Goal: Transaction & Acquisition: Obtain resource

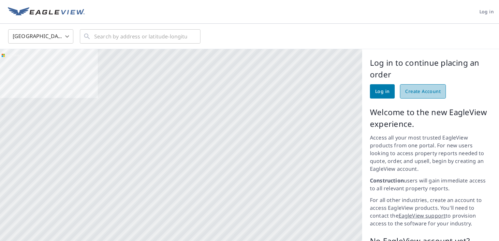
click at [413, 95] on span "Create Account" at bounding box center [423, 92] width 36 height 8
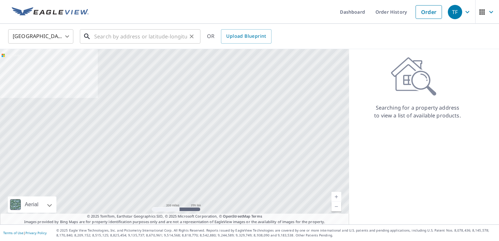
click at [99, 35] on input "text" at bounding box center [140, 36] width 93 height 18
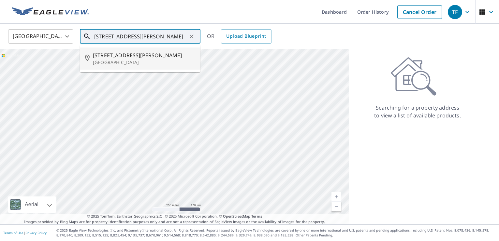
click at [106, 59] on p "[GEOGRAPHIC_DATA]" at bounding box center [144, 62] width 102 height 7
type input "[STREET_ADDRESS][PERSON_NAME]"
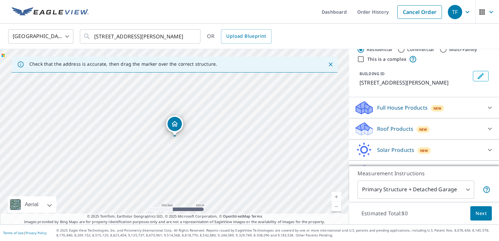
scroll to position [35, 0]
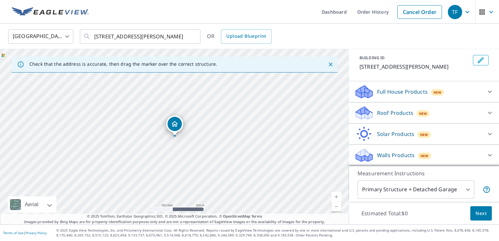
click at [453, 193] on body "TF TF Dashboard Order History Cancel Order TF [GEOGRAPHIC_DATA] [GEOGRAPHIC_DAT…" at bounding box center [249, 120] width 499 height 241
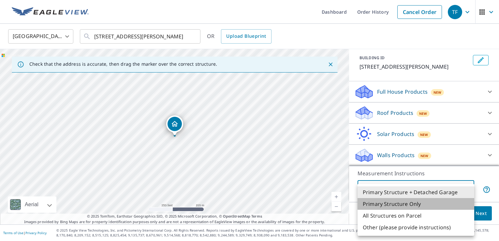
click at [429, 206] on li "Primary Structure Only" at bounding box center [416, 204] width 117 height 12
type input "2"
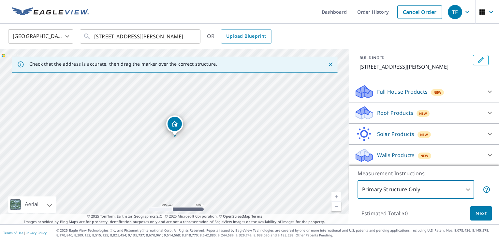
click at [478, 216] on span "Next" at bounding box center [480, 214] width 11 height 8
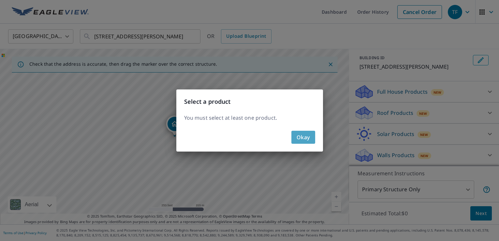
click at [307, 140] on span "Okay" at bounding box center [303, 137] width 13 height 9
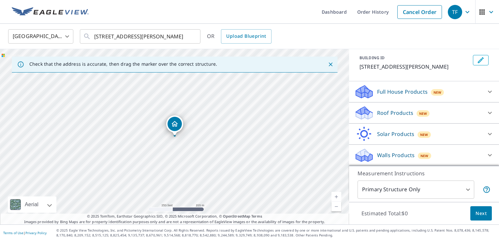
click at [424, 216] on div "Estimated Total: $0 Next" at bounding box center [424, 213] width 150 height 23
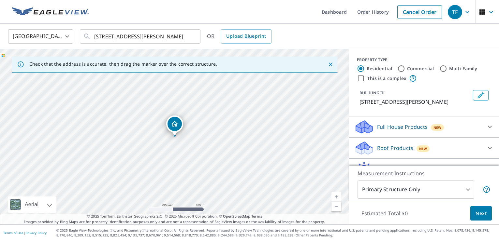
click at [411, 127] on p "Full House Products" at bounding box center [402, 127] width 51 height 8
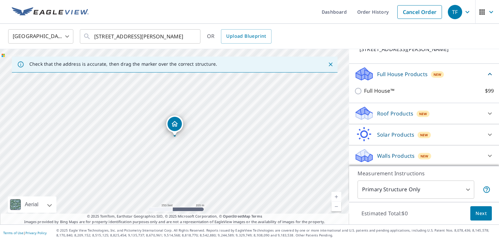
scroll to position [53, 0]
click at [386, 112] on p "Roof Products" at bounding box center [395, 113] width 36 height 8
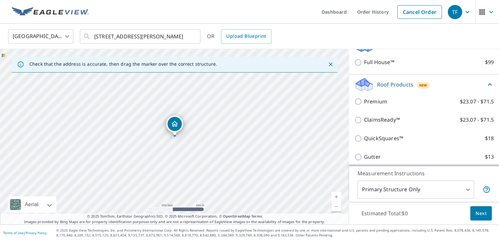
scroll to position [96, 0]
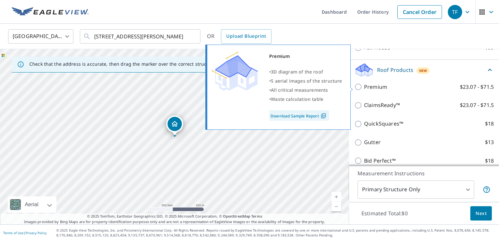
click at [359, 87] on input "Premium $23.07 - $71.5" at bounding box center [359, 87] width 10 height 8
checkbox input "true"
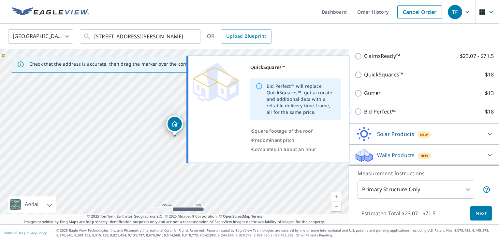
scroll to position [85, 0]
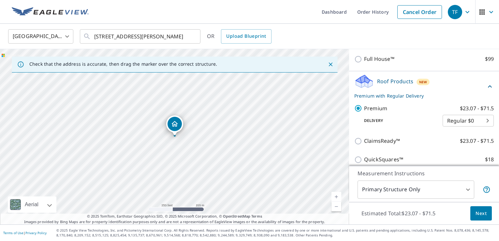
click at [458, 120] on body "TF TF Dashboard Order History Cancel Order TF [GEOGRAPHIC_DATA] [GEOGRAPHIC_DAT…" at bounding box center [249, 120] width 499 height 241
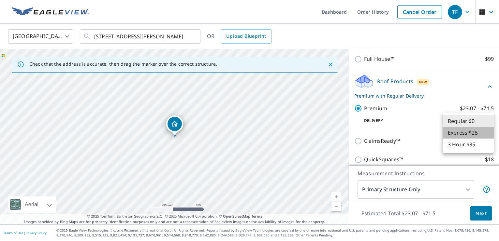
click at [466, 133] on li "Express $25" at bounding box center [468, 133] width 51 height 12
type input "4"
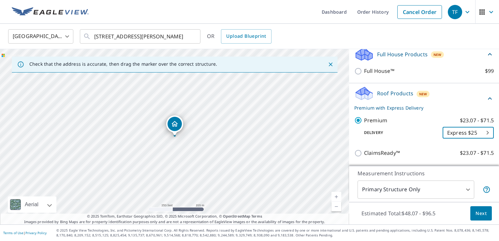
scroll to position [171, 0]
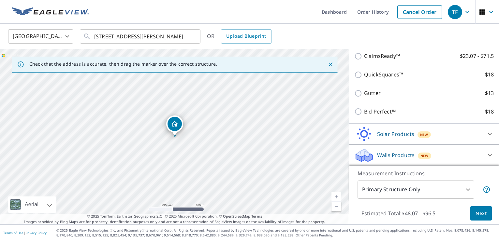
click at [478, 215] on span "Next" at bounding box center [480, 214] width 11 height 8
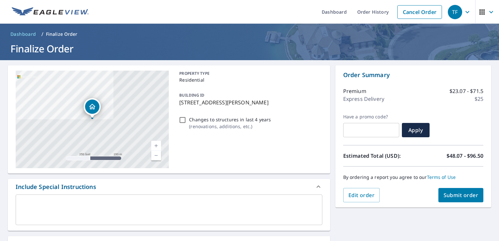
click at [463, 196] on span "Submit order" at bounding box center [461, 195] width 35 height 7
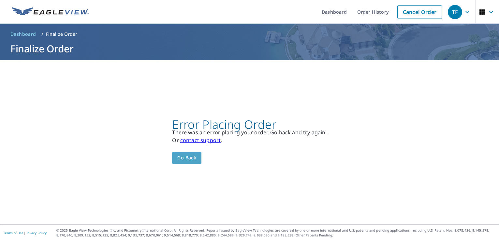
click at [186, 156] on span "Go back" at bounding box center [186, 158] width 19 height 8
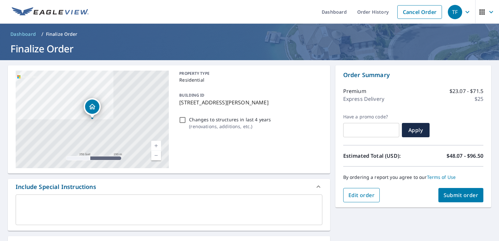
click at [367, 194] on span "Edit order" at bounding box center [361, 195] width 26 height 7
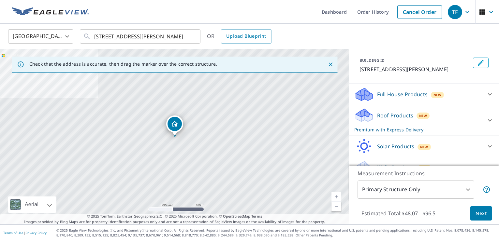
scroll to position [45, 0]
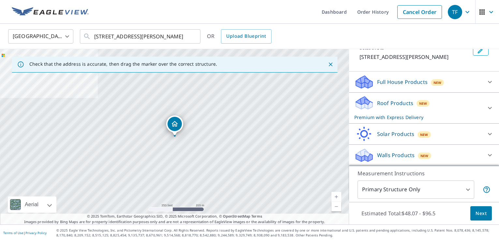
click at [462, 188] on body "TF TF Dashboard Order History Cancel Order TF [GEOGRAPHIC_DATA] [GEOGRAPHIC_DAT…" at bounding box center [249, 120] width 499 height 241
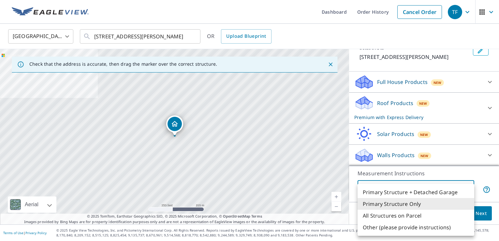
click at [431, 207] on li "Primary Structure Only" at bounding box center [416, 204] width 117 height 12
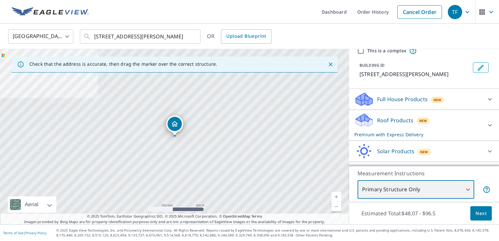
scroll to position [43, 0]
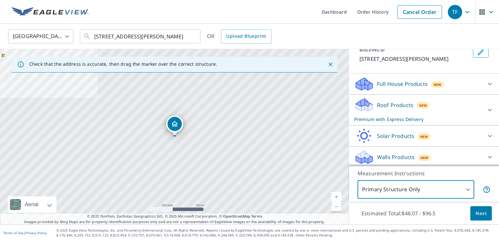
click at [403, 107] on p "Roof Products" at bounding box center [395, 105] width 36 height 8
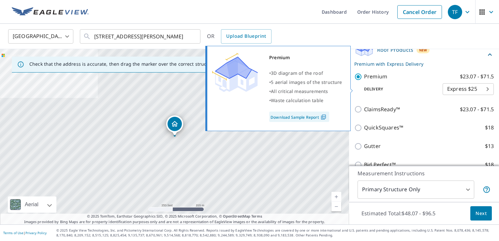
scroll to position [86, 0]
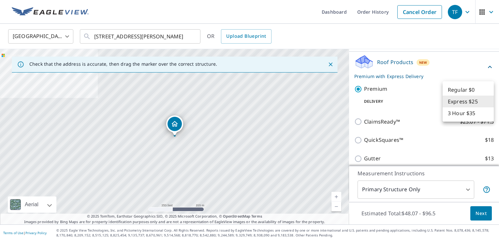
click at [480, 106] on body "TF TF Dashboard Order History Cancel Order TF [GEOGRAPHIC_DATA] [GEOGRAPHIC_DAT…" at bounding box center [249, 120] width 499 height 241
click at [472, 93] on li "Regular $0" at bounding box center [468, 90] width 51 height 12
type input "8"
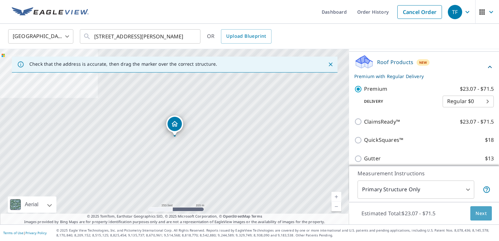
click at [475, 216] on button "Next" at bounding box center [481, 214] width 22 height 15
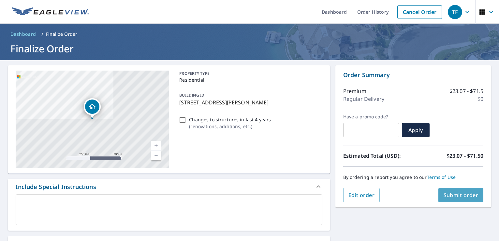
click at [446, 196] on span "Submit order" at bounding box center [461, 195] width 35 height 7
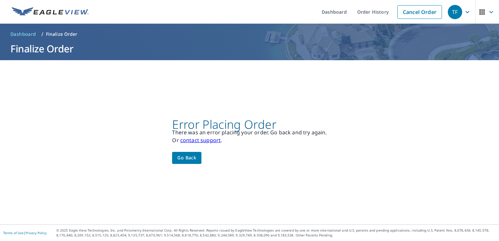
click at [187, 159] on span "Go back" at bounding box center [186, 158] width 19 height 8
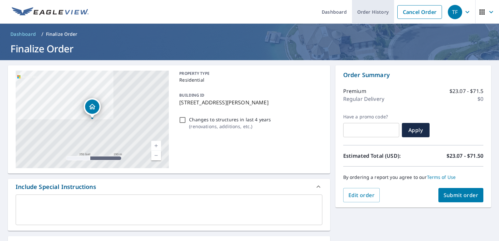
click at [372, 11] on link "Order History" at bounding box center [373, 12] width 42 height 24
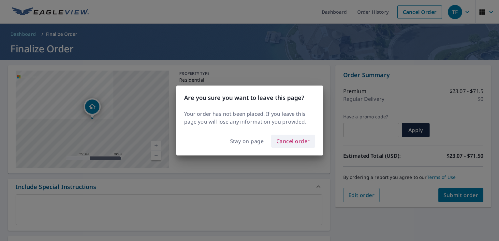
click at [282, 143] on span "Cancel order" at bounding box center [293, 141] width 34 height 9
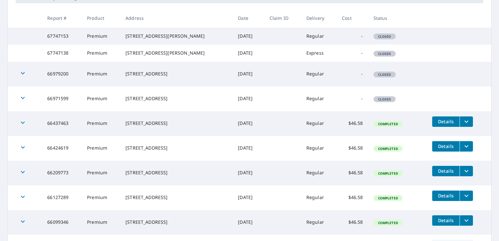
scroll to position [129, 0]
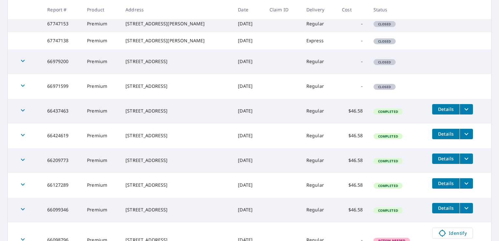
click at [192, 44] on div "[STREET_ADDRESS][PERSON_NAME]" at bounding box center [176, 40] width 102 height 7
click at [74, 49] on td "67747138" at bounding box center [62, 40] width 40 height 17
click at [19, 65] on icon "button" at bounding box center [23, 61] width 8 height 8
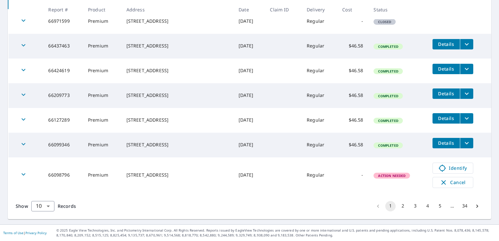
scroll to position [235, 0]
click at [402, 208] on button "2" at bounding box center [403, 206] width 10 height 10
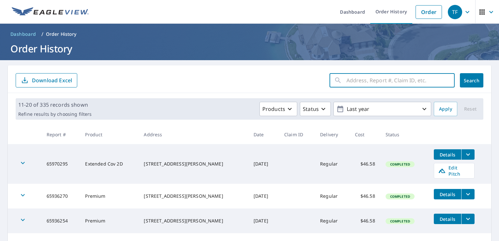
click at [380, 84] on input "text" at bounding box center [400, 80] width 108 height 18
type input "trapper"
click button "Search" at bounding box center [471, 80] width 23 height 14
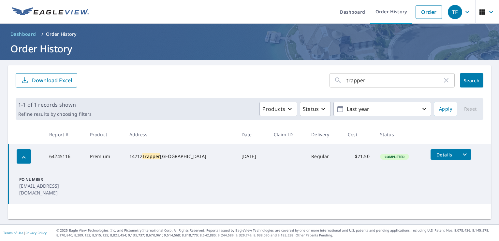
click at [269, 161] on td at bounding box center [288, 156] width 38 height 25
click at [448, 155] on span "Details" at bounding box center [444, 155] width 20 height 6
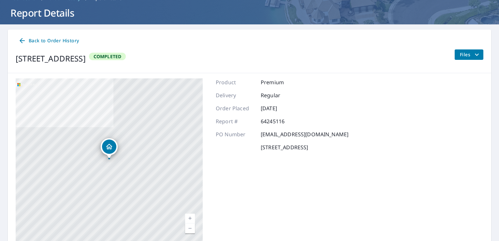
scroll to position [20, 0]
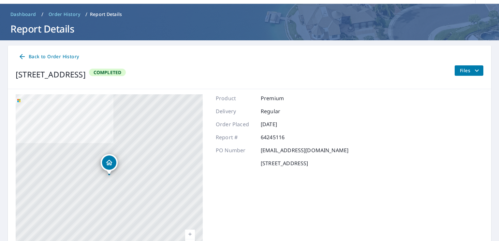
click at [473, 70] on icon "filesDropdownBtn-64245116" at bounding box center [477, 71] width 8 height 8
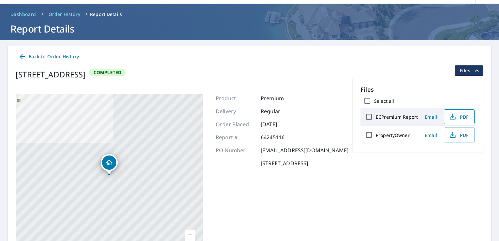
click at [456, 118] on span "PDF" at bounding box center [458, 117] width 21 height 8
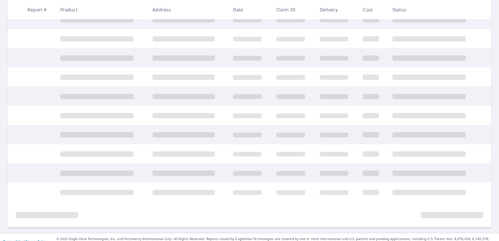
scroll to position [136, 0]
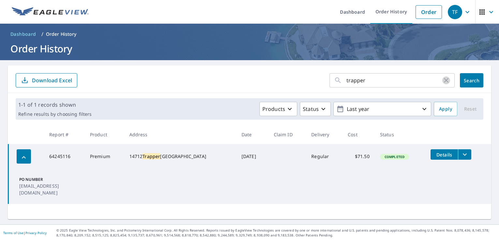
click at [447, 80] on icon "button" at bounding box center [446, 81] width 8 height 8
click at [390, 11] on link "Order History" at bounding box center [391, 12] width 42 height 24
click at [391, 8] on link "Order History" at bounding box center [391, 12] width 42 height 24
click at [471, 77] on button "Search" at bounding box center [471, 80] width 23 height 14
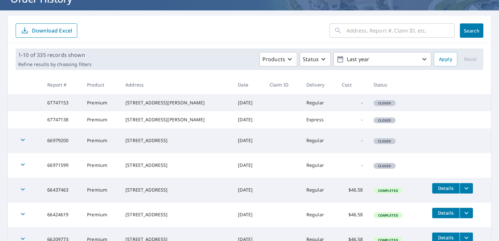
scroll to position [207, 0]
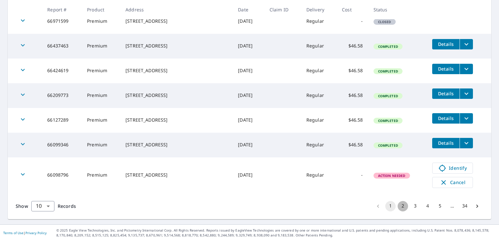
click at [403, 206] on button "2" at bounding box center [403, 206] width 10 height 10
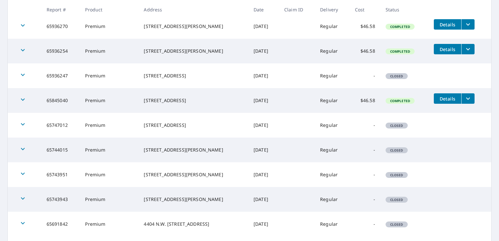
scroll to position [209, 0]
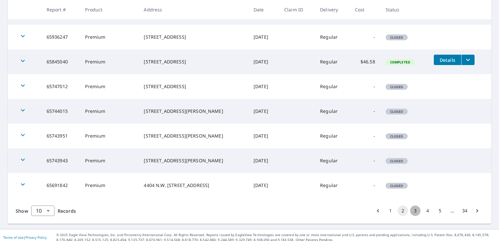
click at [418, 206] on button "3" at bounding box center [415, 211] width 10 height 10
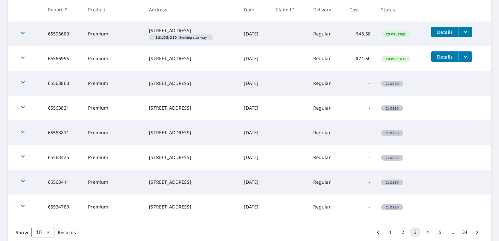
scroll to position [204, 0]
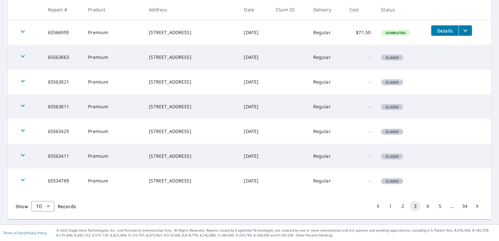
click at [425, 206] on button "4" at bounding box center [427, 206] width 10 height 10
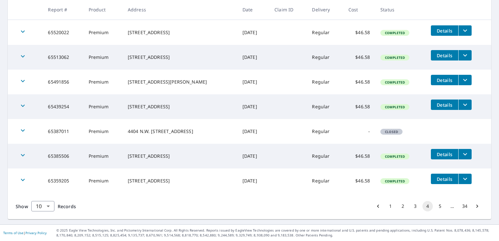
scroll to position [118, 0]
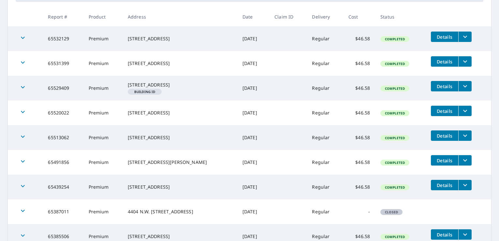
click at [451, 86] on span "Details" at bounding box center [445, 86] width 20 height 6
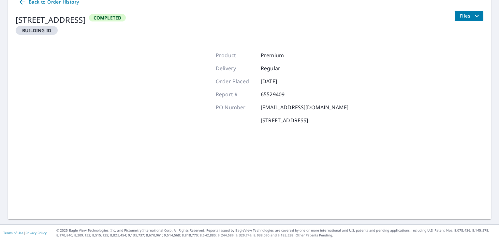
scroll to position [75, 0]
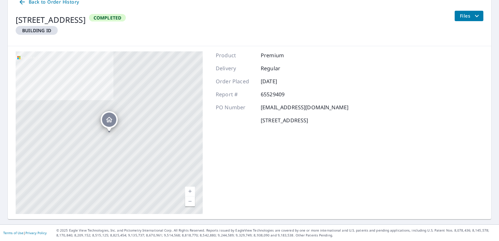
click at [467, 17] on span "Files" at bounding box center [470, 16] width 21 height 8
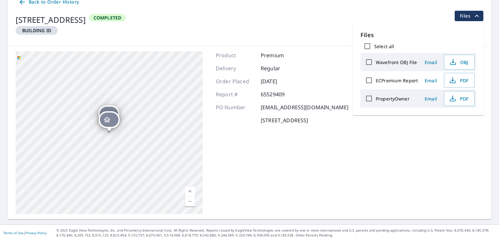
click at [390, 91] on div "PropertyOwner Email PDF" at bounding box center [418, 99] width 116 height 18
click at [395, 80] on label "ECPremium Report" at bounding box center [397, 81] width 42 height 6
click at [376, 80] on input "ECPremium Report" at bounding box center [369, 81] width 14 height 14
checkbox input "true"
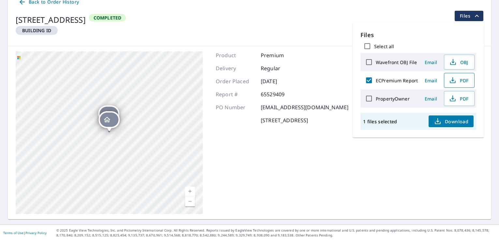
click at [459, 80] on span "PDF" at bounding box center [458, 81] width 21 height 8
